Goal: Information Seeking & Learning: Learn about a topic

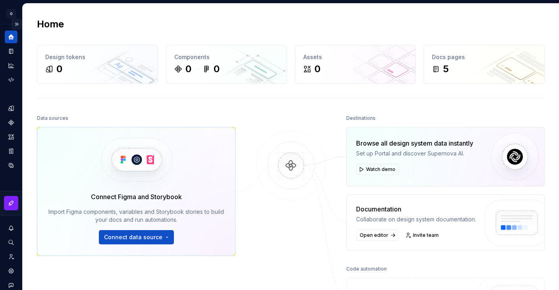
click at [14, 23] on button "Expand sidebar" at bounding box center [16, 24] width 11 height 11
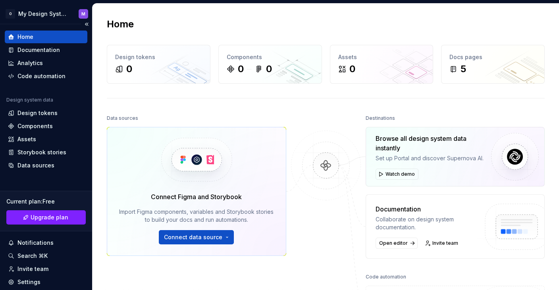
click at [37, 38] on div "Home" at bounding box center [46, 37] width 76 height 8
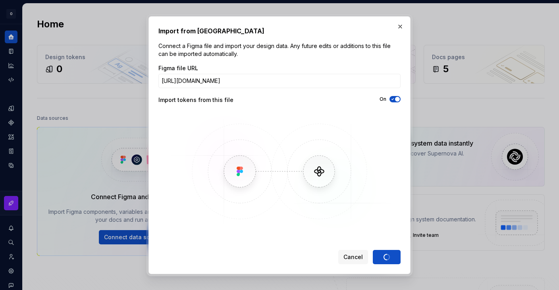
click at [393, 203] on img at bounding box center [279, 171] width 230 height 119
click at [385, 257] on div "Cancel Import" at bounding box center [369, 257] width 62 height 14
click at [400, 25] on button "button" at bounding box center [399, 26] width 11 height 11
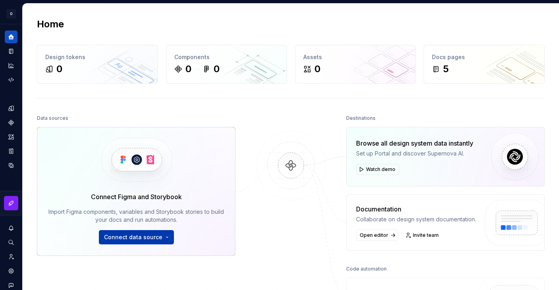
click at [143, 239] on span "Connect data source" at bounding box center [133, 237] width 58 height 8
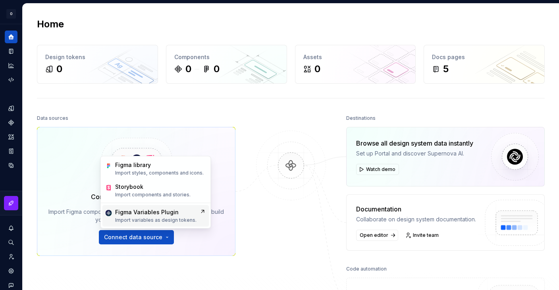
click at [163, 217] on div "Figma Variables Plugin Import variables as design tokens." at bounding box center [155, 215] width 81 height 15
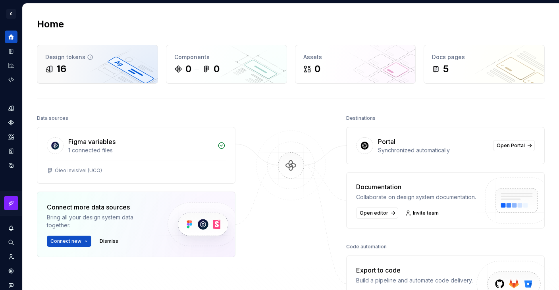
click at [141, 75] on div "Design tokens 16" at bounding box center [97, 64] width 120 height 38
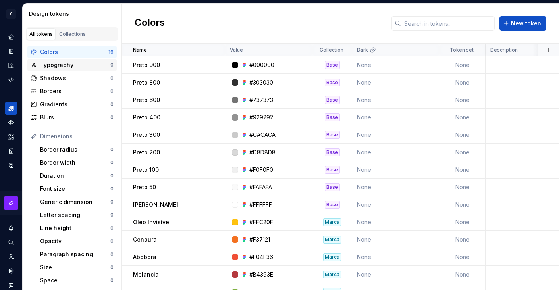
click at [64, 64] on div "Typography" at bounding box center [75, 65] width 70 height 8
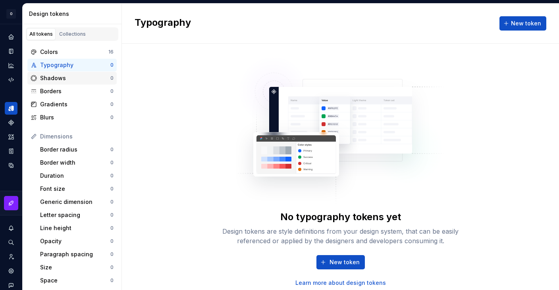
click at [52, 79] on div "Shadows" at bounding box center [75, 78] width 70 height 8
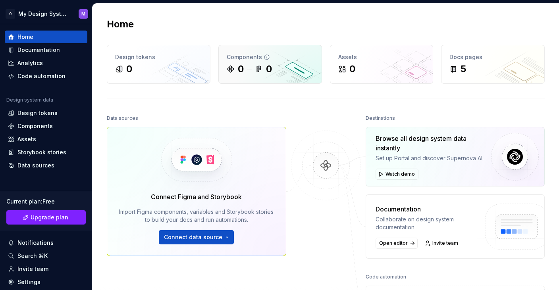
click at [274, 71] on div "0 0" at bounding box center [269, 69] width 87 height 13
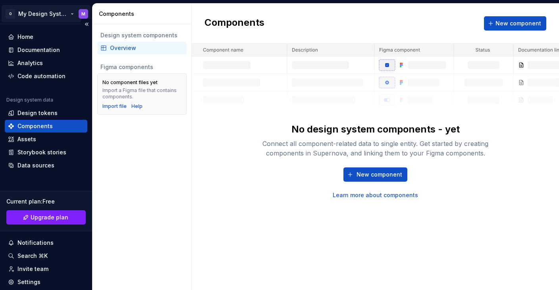
click at [39, 12] on html "O My Design System M Home Documentation Analytics Code automation Design system…" at bounding box center [279, 145] width 559 height 290
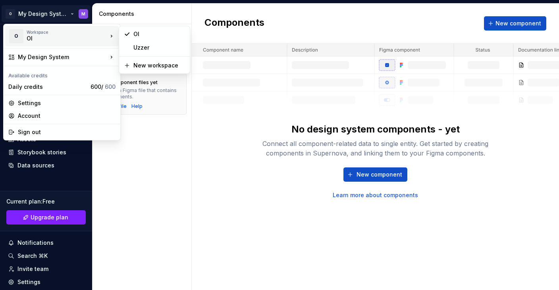
click at [38, 38] on div "OI" at bounding box center [60, 39] width 67 height 8
click at [144, 48] on div "Uzzer" at bounding box center [159, 48] width 52 height 8
